Goal: Transaction & Acquisition: Purchase product/service

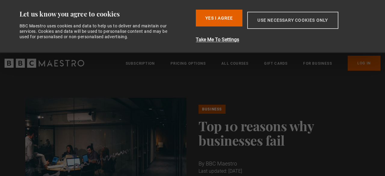
click at [299, 23] on button "Use necessary cookies only" at bounding box center [292, 20] width 91 height 17
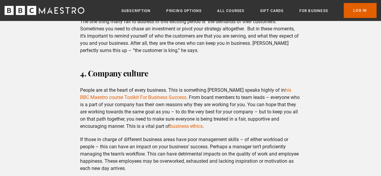
scroll to position [803, 0]
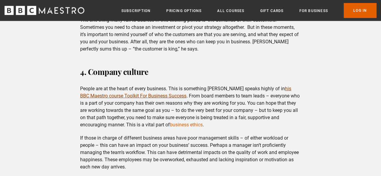
click at [286, 87] on link "his BBC Maestro course Toolkit For Business Success" at bounding box center [185, 92] width 211 height 13
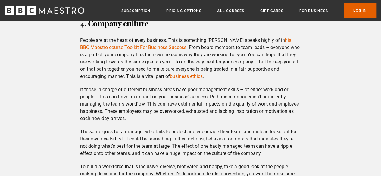
scroll to position [852, 0]
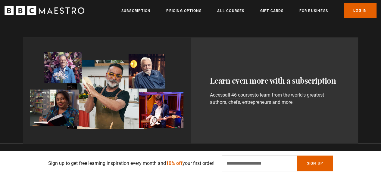
scroll to position [301, 0]
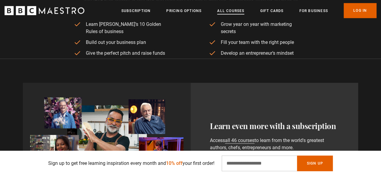
click at [225, 11] on link "All Courses" at bounding box center [230, 11] width 27 height 6
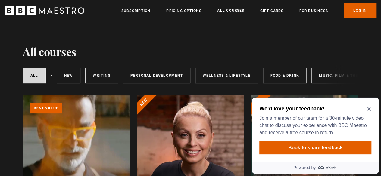
scroll to position [42, 0]
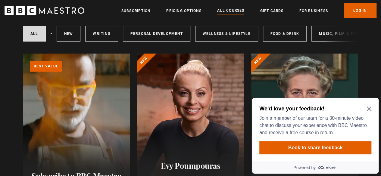
click at [370, 109] on icon "Close Maze Prompt" at bounding box center [368, 108] width 5 height 5
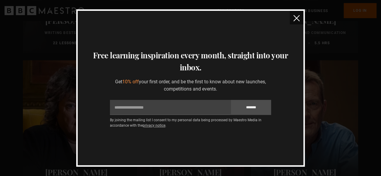
scroll to position [1393, 0]
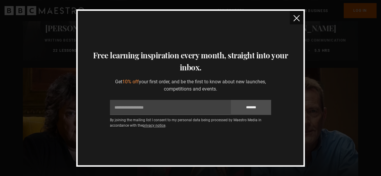
click at [291, 22] on button "close" at bounding box center [297, 18] width 14 height 14
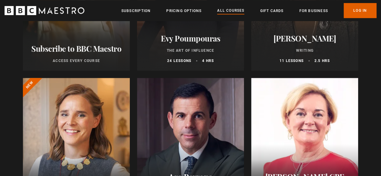
scroll to position [208, 0]
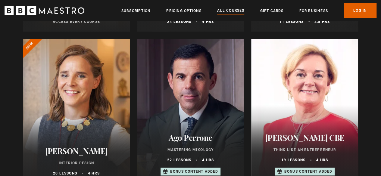
click at [52, 109] on div at bounding box center [76, 111] width 107 height 144
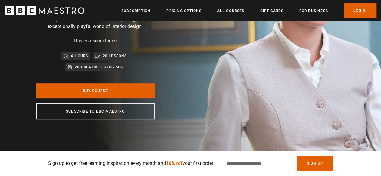
scroll to position [110, 0]
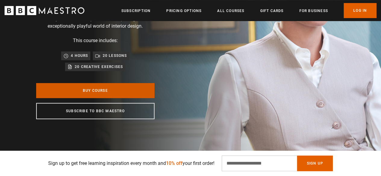
click at [77, 94] on link "Buy Course" at bounding box center [95, 90] width 118 height 15
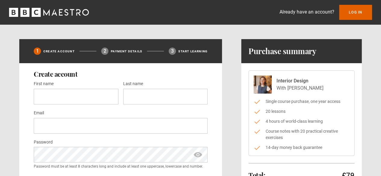
scroll to position [51, 0]
